Goal: Information Seeking & Learning: Check status

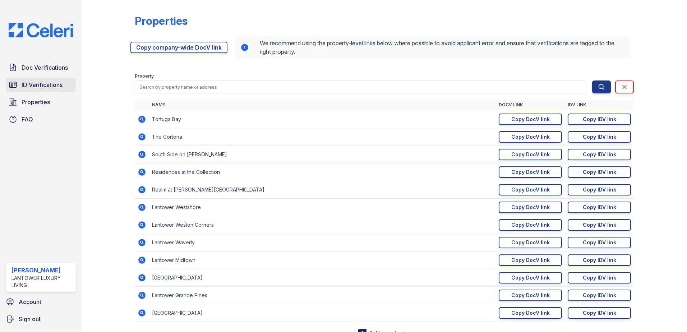
click at [41, 83] on span "ID Verifications" at bounding box center [42, 85] width 41 height 9
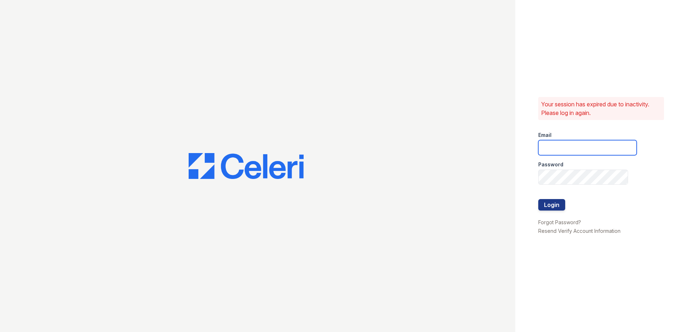
type input "[EMAIL_ADDRESS][DOMAIN_NAME]"
click at [545, 208] on button "Login" at bounding box center [551, 205] width 27 height 12
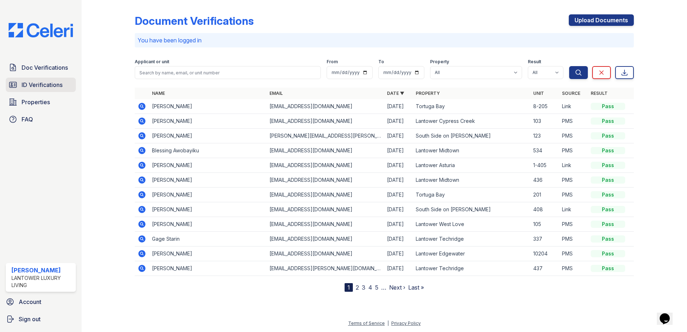
click at [24, 81] on span "ID Verifications" at bounding box center [42, 85] width 41 height 9
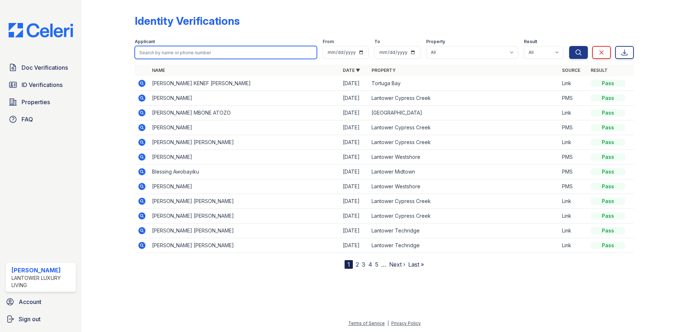
click at [199, 55] on input "search" at bounding box center [226, 52] width 182 height 13
type input "aparna"
click at [569, 46] on button "Search" at bounding box center [578, 52] width 19 height 13
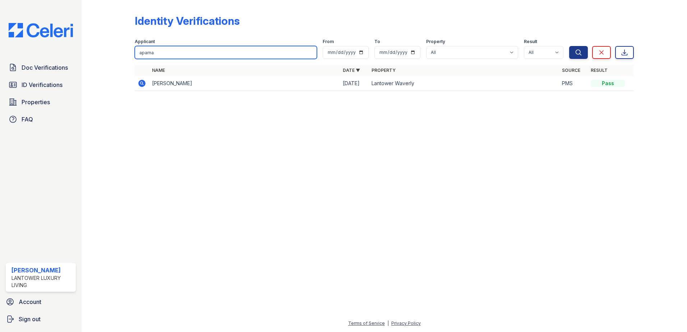
click at [162, 49] on input "aparna" at bounding box center [226, 52] width 182 height 13
type input "srinivas"
click at [569, 46] on button "Search" at bounding box center [578, 52] width 19 height 13
click at [167, 53] on input "srinivas" at bounding box center [226, 52] width 182 height 13
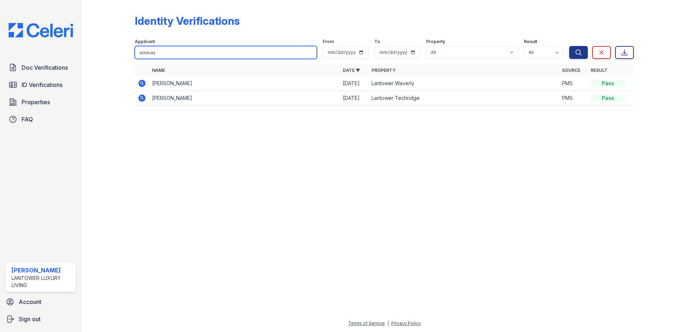
click at [167, 53] on input "srinivas" at bounding box center [226, 52] width 182 height 13
type input "miesha"
click at [569, 46] on button "Search" at bounding box center [578, 52] width 19 height 13
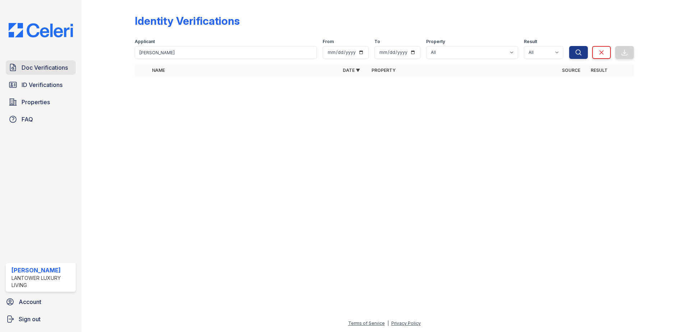
click at [52, 72] on link "Doc Verifications" at bounding box center [41, 67] width 70 height 14
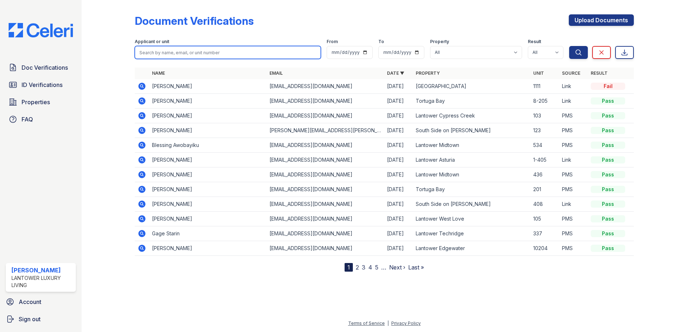
click at [174, 54] on input "search" at bounding box center [228, 52] width 186 height 13
type input "miesha"
click at [569, 46] on button "Search" at bounding box center [578, 52] width 19 height 13
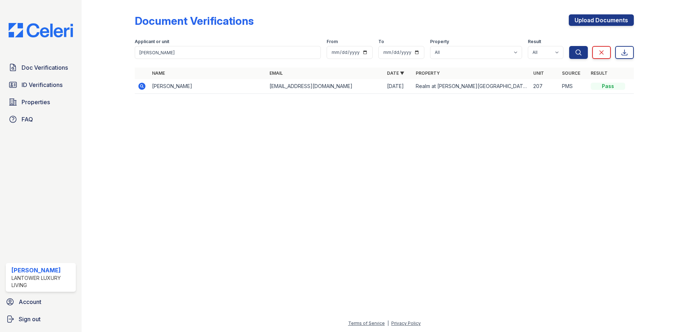
click at [143, 86] on icon at bounding box center [141, 86] width 7 height 7
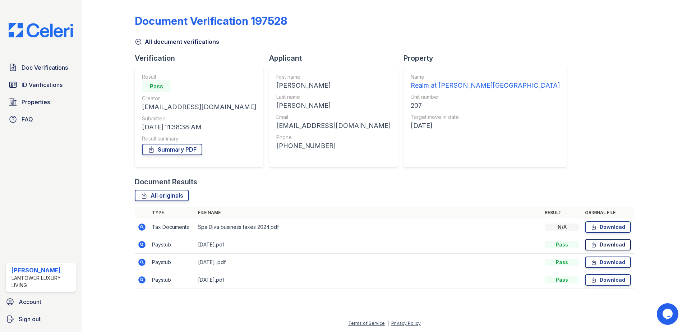
click at [616, 249] on link "Download" at bounding box center [608, 245] width 46 height 12
click at [612, 261] on link "Download" at bounding box center [608, 263] width 46 height 12
click at [603, 281] on link "Download" at bounding box center [608, 280] width 46 height 12
click at [603, 264] on link "Download" at bounding box center [608, 263] width 46 height 12
click at [605, 280] on link "Download" at bounding box center [608, 280] width 46 height 12
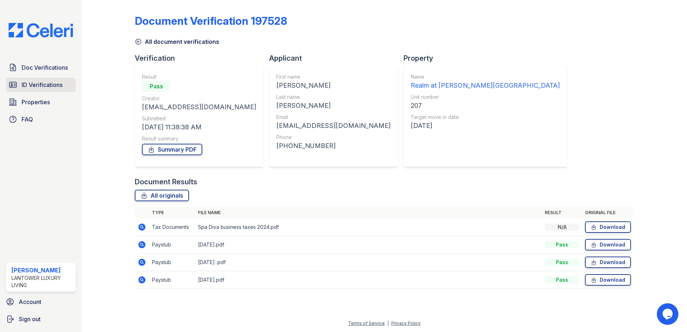
click at [6, 81] on link "ID Verifications" at bounding box center [41, 85] width 70 height 14
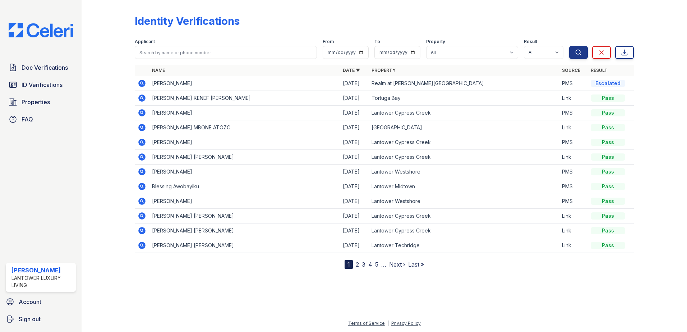
click at [140, 84] on icon at bounding box center [141, 83] width 7 height 7
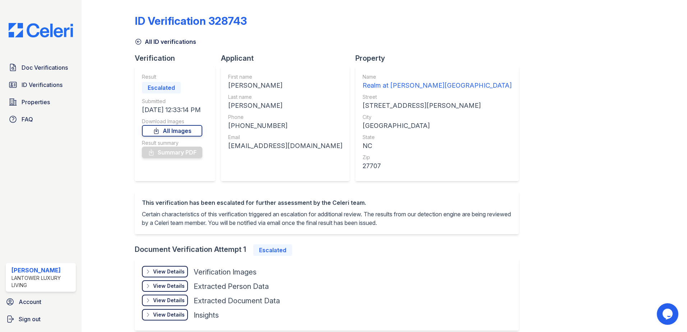
scroll to position [42, 0]
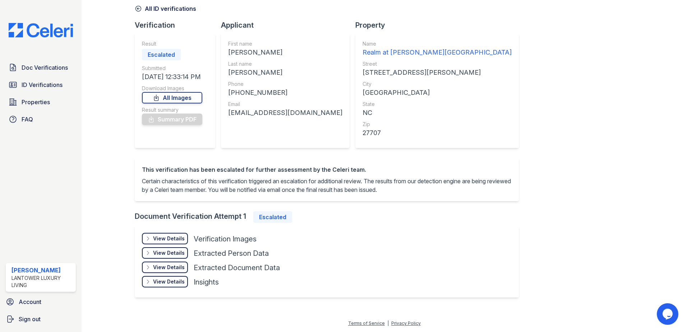
click at [169, 239] on div "View Details" at bounding box center [169, 238] width 32 height 7
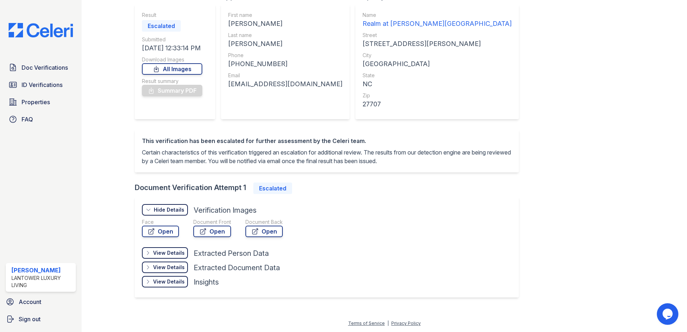
scroll to position [70, 0]
click at [217, 233] on link "Open" at bounding box center [212, 232] width 38 height 12
click at [159, 234] on link "Open" at bounding box center [160, 232] width 37 height 12
click at [164, 259] on div "View Details Details Hide Details Details Extracted Person Data" at bounding box center [219, 254] width 155 height 14
click at [168, 252] on div "View Details" at bounding box center [169, 252] width 32 height 7
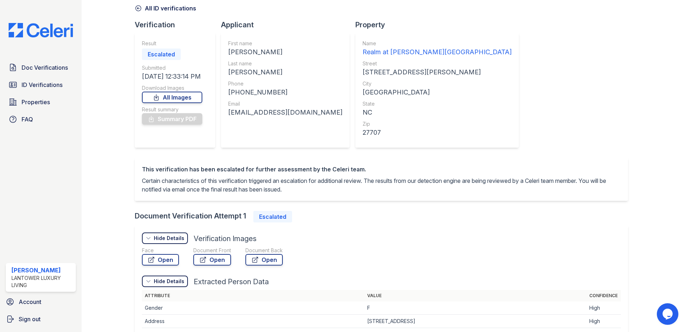
scroll to position [25, 0]
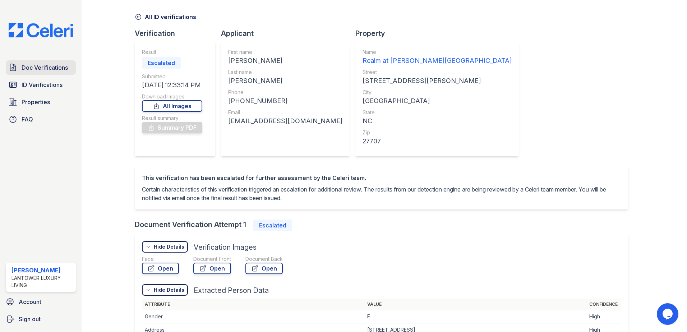
click at [38, 69] on span "Doc Verifications" at bounding box center [45, 67] width 46 height 9
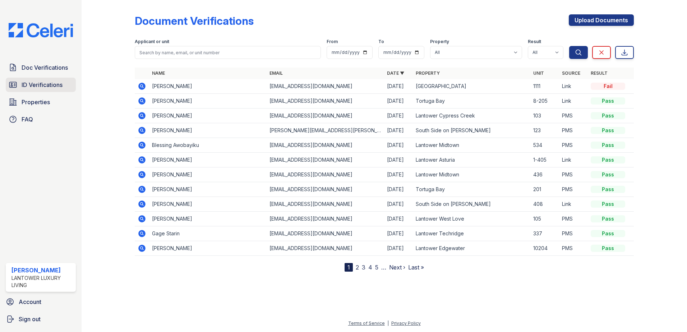
click at [43, 87] on span "ID Verifications" at bounding box center [42, 85] width 41 height 9
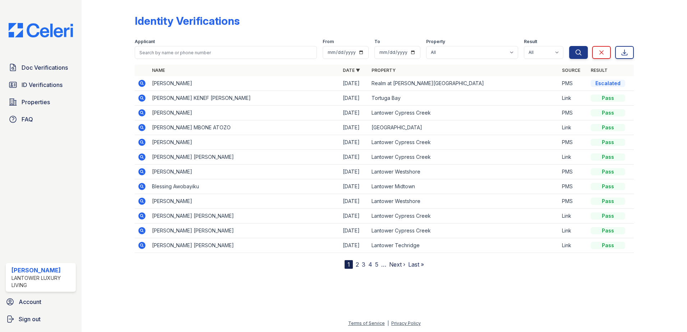
click at [142, 84] on icon at bounding box center [142, 83] width 2 height 2
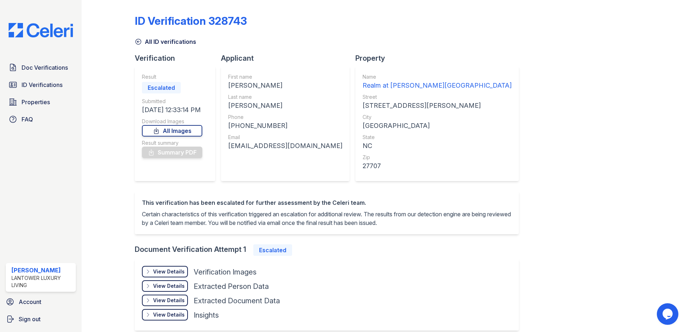
scroll to position [42, 0]
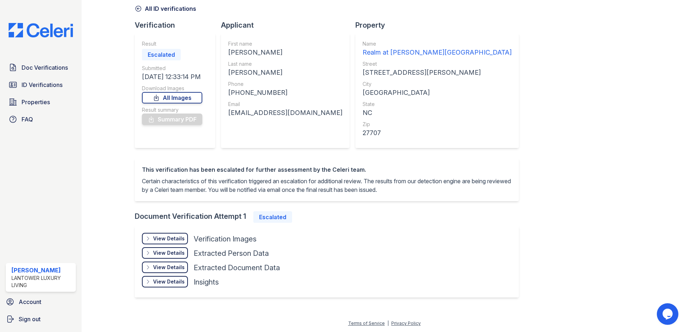
click at [171, 241] on div "View Details" at bounding box center [169, 238] width 32 height 7
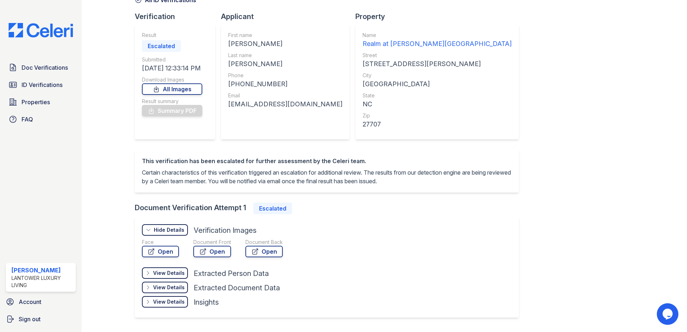
click at [105, 190] on div at bounding box center [114, 144] width 42 height 367
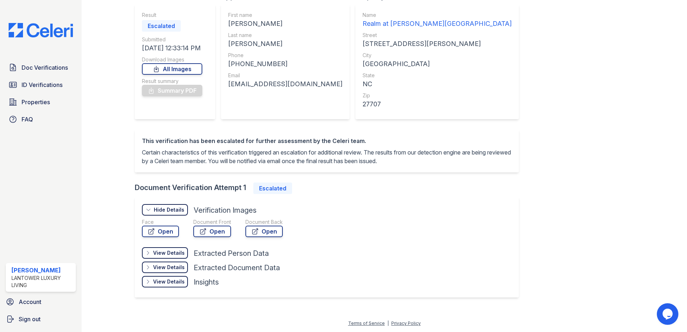
click at [165, 256] on div "View Details" at bounding box center [169, 252] width 32 height 7
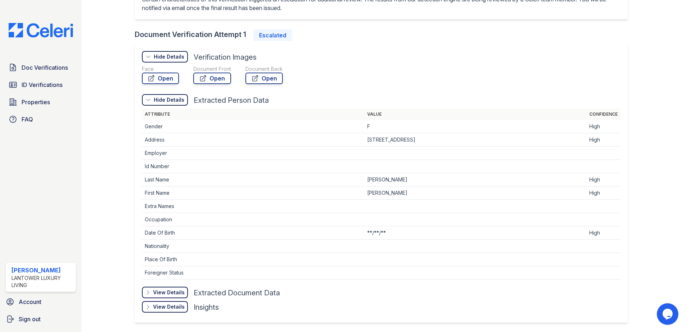
scroll to position [240, 0]
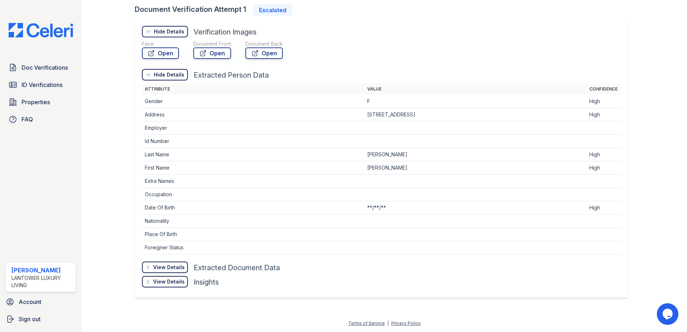
click at [165, 270] on div "View Details" at bounding box center [169, 267] width 32 height 7
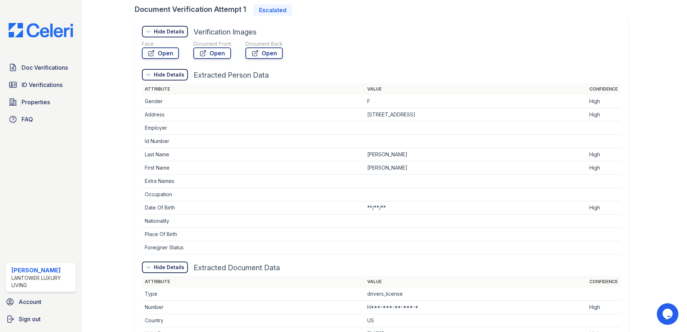
scroll to position [392, 0]
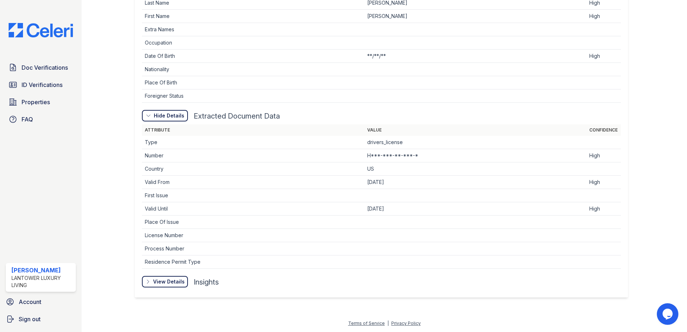
click at [165, 282] on div "View Details" at bounding box center [169, 281] width 32 height 7
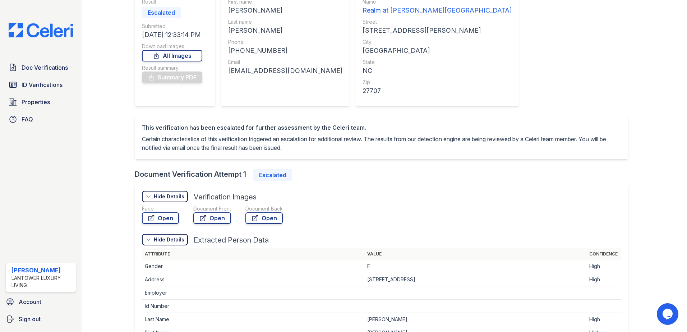
scroll to position [0, 0]
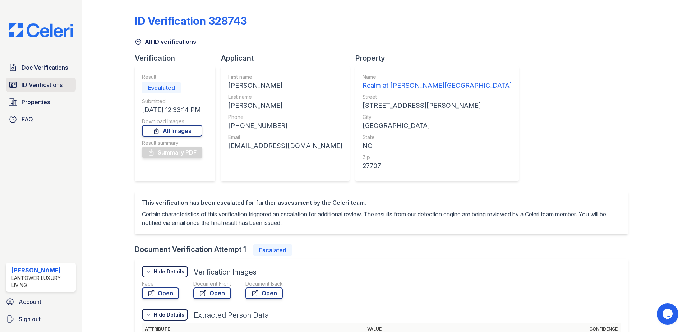
click at [37, 84] on span "ID Verifications" at bounding box center [42, 85] width 41 height 9
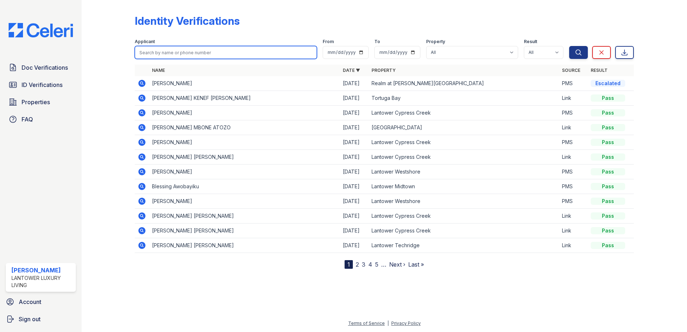
click at [208, 48] on input "search" at bounding box center [226, 52] width 182 height 13
type input "yariel"
click at [569, 46] on button "Search" at bounding box center [578, 52] width 19 height 13
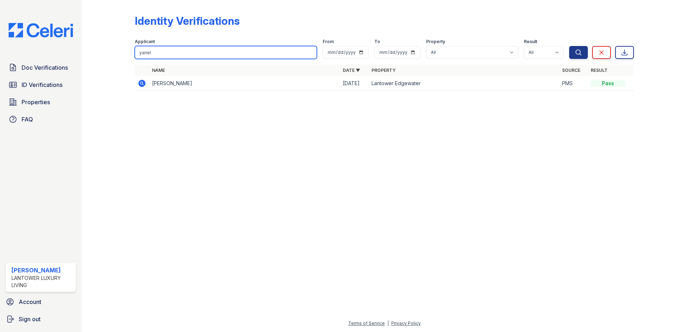
click at [174, 48] on input "yariel" at bounding box center [226, 52] width 182 height 13
type input "elizabeth"
click at [569, 46] on button "Search" at bounding box center [578, 52] width 19 height 13
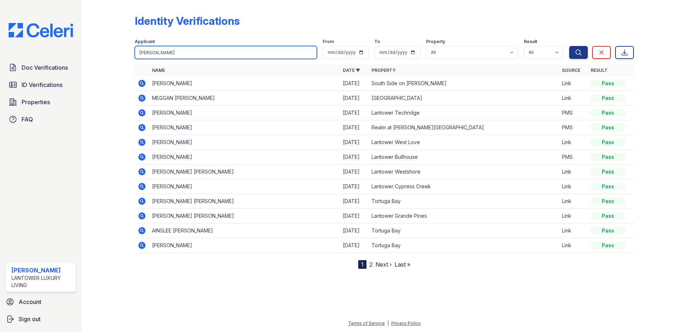
click at [173, 56] on input "elizabeth" at bounding box center [226, 52] width 182 height 13
type input "[PERSON_NAME]"
click at [569, 46] on button "Search" at bounding box center [578, 52] width 19 height 13
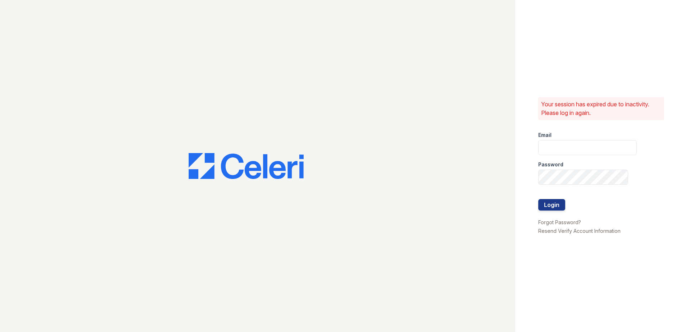
type input "amtorres@lantowerliving.com"
click at [553, 207] on button "Login" at bounding box center [551, 205] width 27 height 12
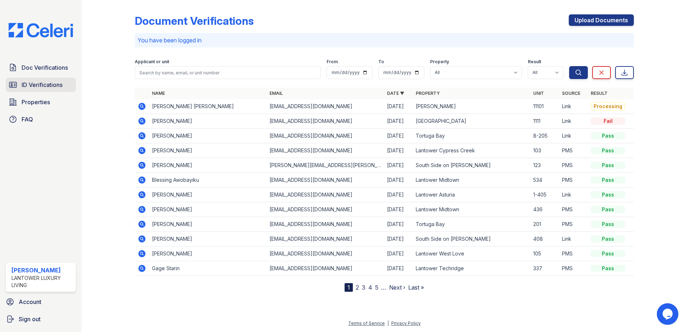
click at [44, 88] on span "ID Verifications" at bounding box center [42, 85] width 41 height 9
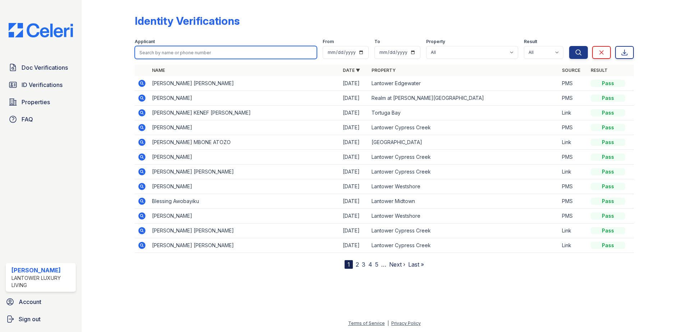
click at [165, 55] on input "search" at bounding box center [226, 52] width 182 height 13
type input "[PERSON_NAME]"
click at [569, 46] on button "Search" at bounding box center [578, 52] width 19 height 13
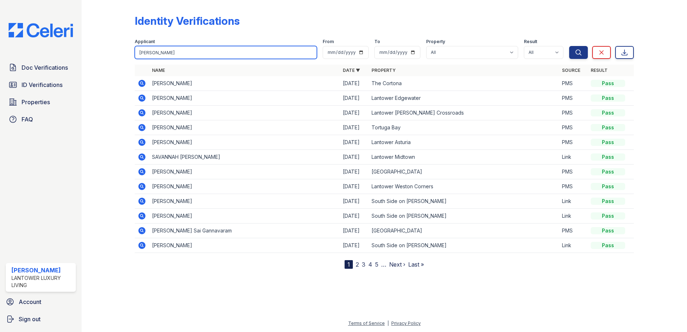
click at [158, 54] on input "[PERSON_NAME]" at bounding box center [226, 52] width 182 height 13
type input "[PERSON_NAME]"
click at [569, 46] on button "Search" at bounding box center [578, 52] width 19 height 13
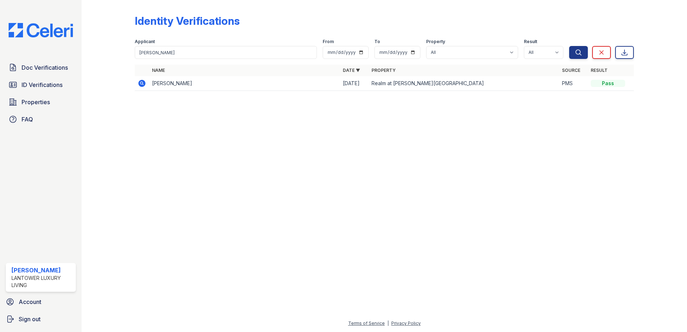
click at [144, 83] on icon at bounding box center [141, 83] width 7 height 7
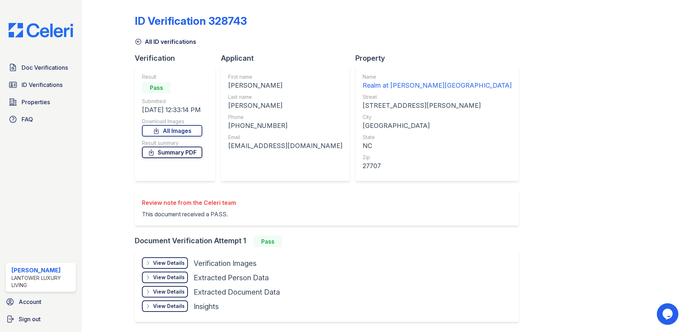
click at [174, 153] on link "Summary PDF" at bounding box center [172, 153] width 60 height 12
